Goal: Information Seeking & Learning: Learn about a topic

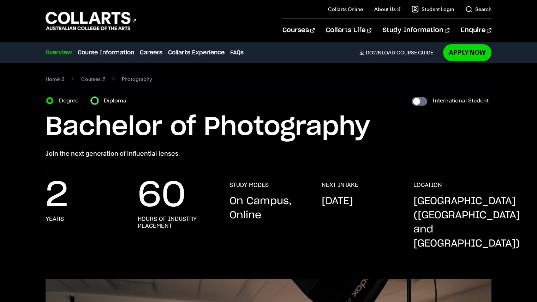
click at [98, 101] on input "Diploma" at bounding box center [94, 100] width 7 height 7
radio input "true"
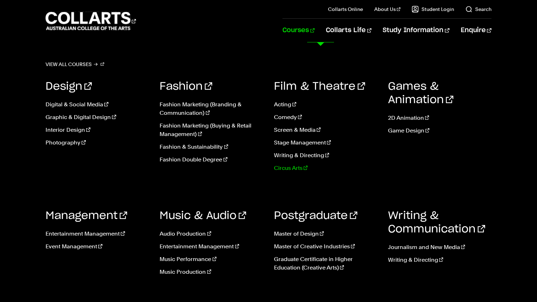
scroll to position [37, 0]
click at [69, 144] on link "Photography" at bounding box center [97, 142] width 103 height 8
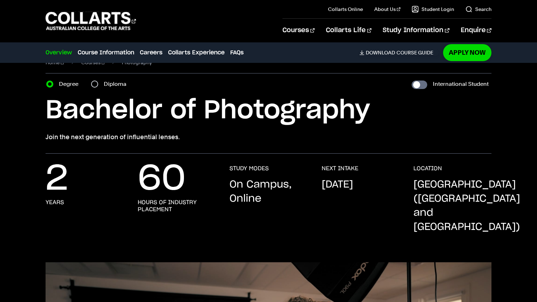
scroll to position [11, 0]
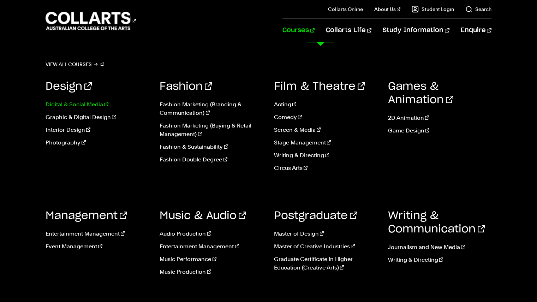
click at [96, 105] on link "Digital & Social Media" at bounding box center [97, 104] width 103 height 8
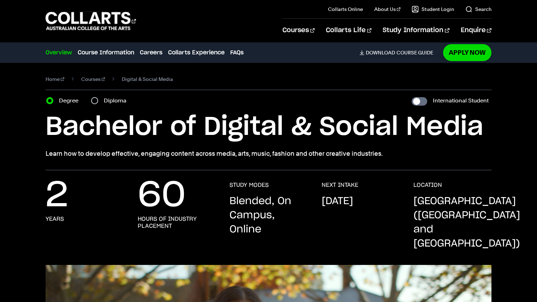
click at [103, 100] on div "Diploma" at bounding box center [111, 101] width 40 height 10
click at [99, 100] on div "Diploma" at bounding box center [111, 101] width 40 height 10
click at [97, 100] on input "Diploma" at bounding box center [94, 100] width 7 height 7
radio input "true"
